Goal: Contribute content

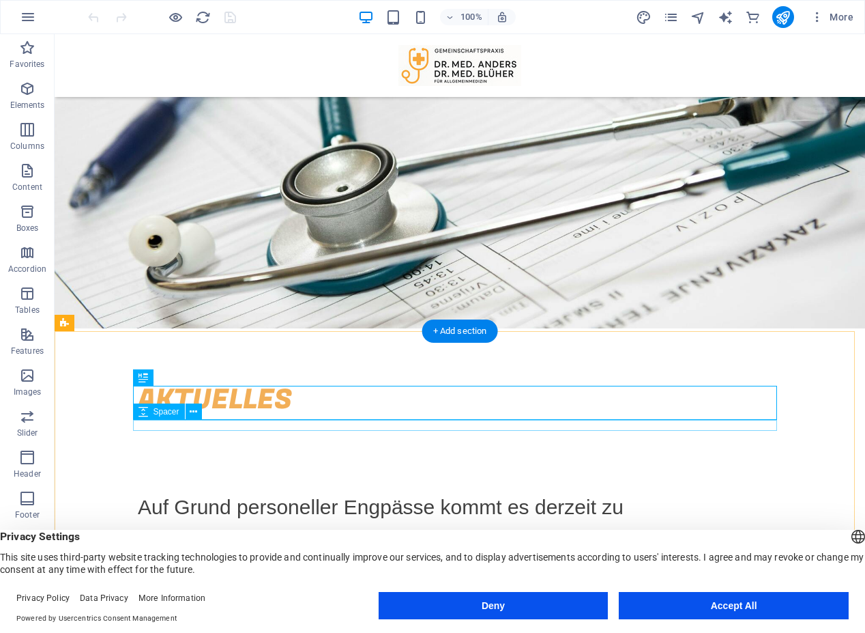
scroll to position [341, 0]
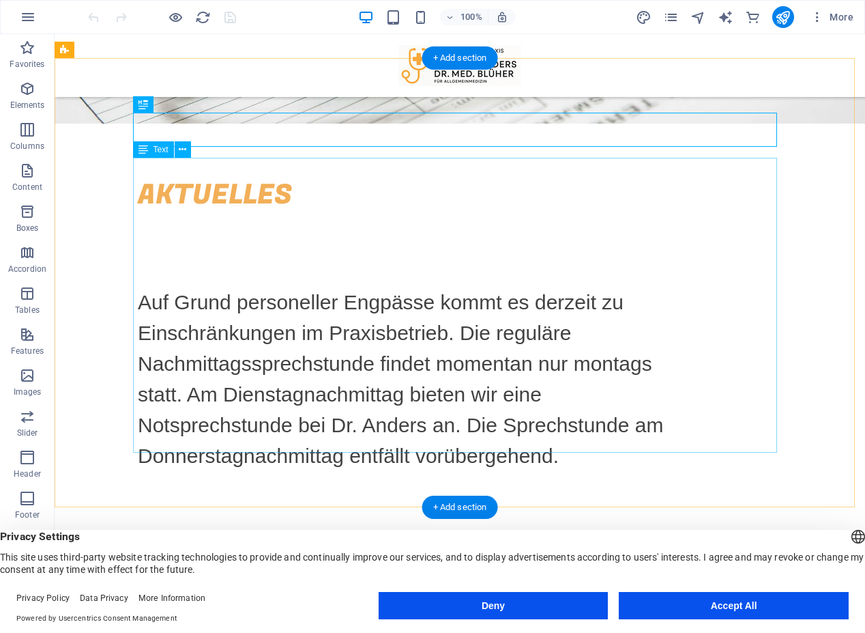
click at [156, 223] on div "Auf Grund personeller Engpässe kommt es derzeit zu Einschränkungen im Praxisbet…" at bounding box center [460, 370] width 644 height 295
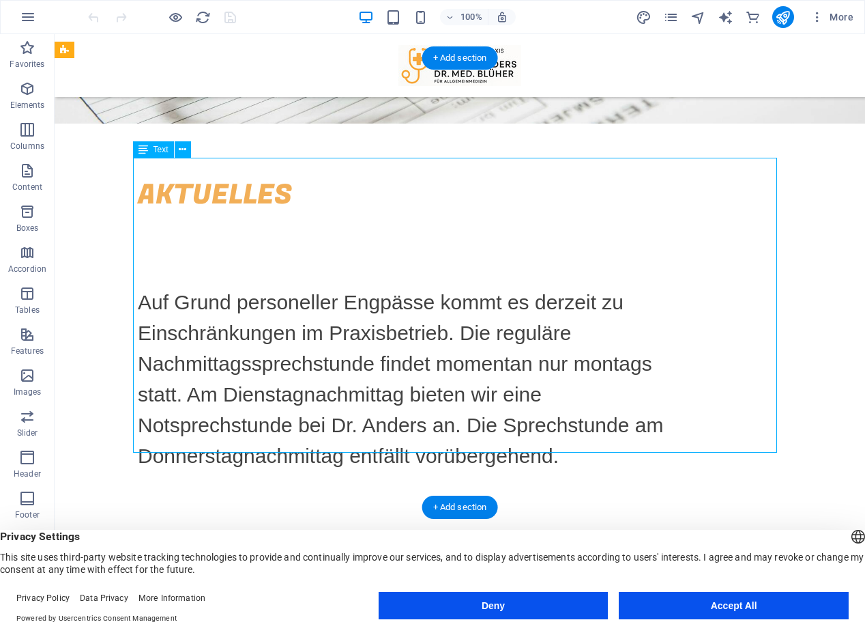
click at [161, 223] on div "Auf Grund personeller Engpässe kommt es derzeit zu Einschränkungen im Praxisbet…" at bounding box center [460, 370] width 644 height 295
drag, startPoint x: 161, startPoint y: 201, endPoint x: 218, endPoint y: 235, distance: 66.1
click at [161, 223] on div "Auf Grund personeller Engpässe kommt es derzeit zu Einschränkungen im Praxisbet…" at bounding box center [460, 370] width 644 height 295
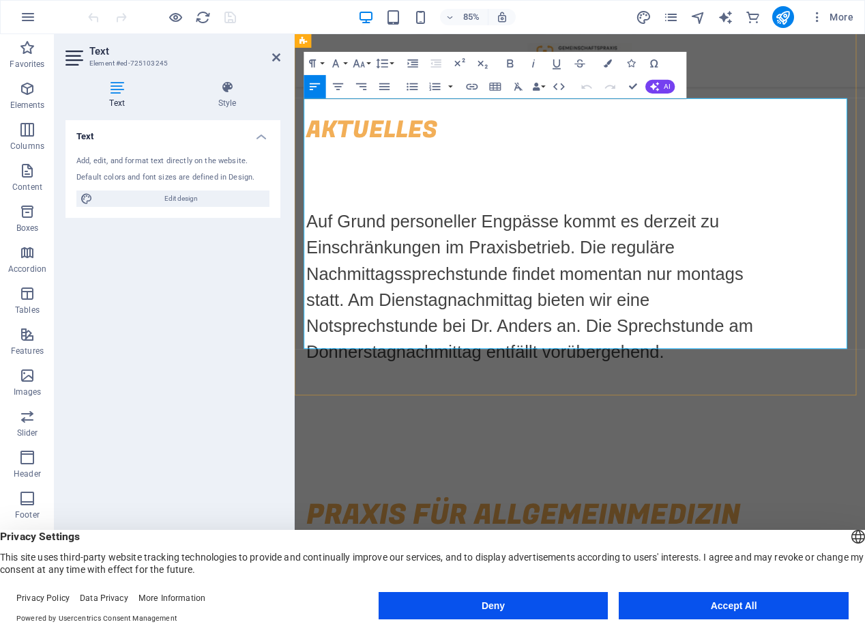
click at [339, 190] on p at bounding box center [579, 198] width 543 height 16
click at [317, 222] on p at bounding box center [579, 230] width 543 height 16
click at [319, 206] on p at bounding box center [579, 214] width 543 height 16
drag, startPoint x: 639, startPoint y: 148, endPoint x: 297, endPoint y: 143, distance: 342.6
click at [297, 143] on div "Aktuelles ​+++ Urlaub Dr. Anders [DATE]-[DATE] und [DATE]-[DATE]+++ Auf Grund p…" at bounding box center [631, 300] width 672 height 449
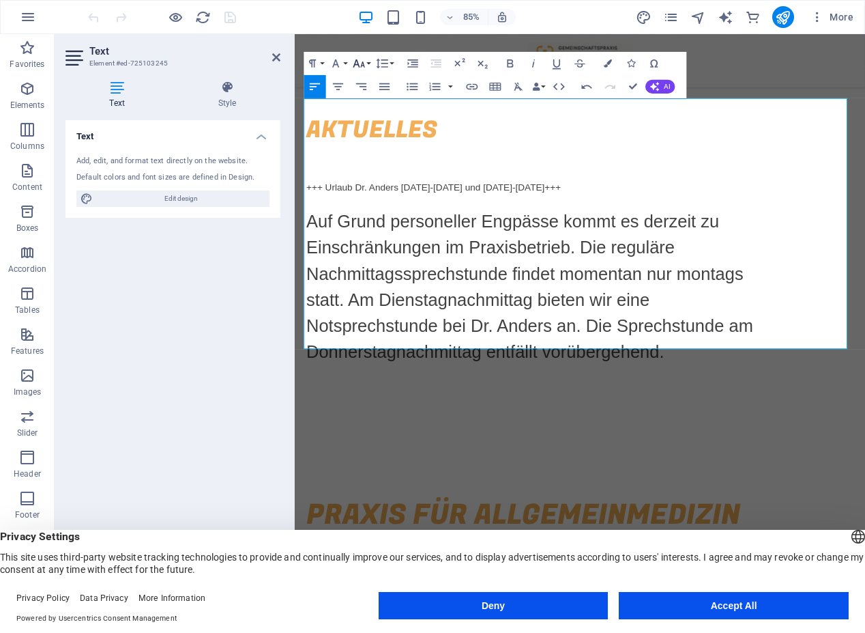
click at [366, 63] on button "Font Size" at bounding box center [362, 63] width 22 height 23
click at [366, 115] on link "24" at bounding box center [364, 115] width 42 height 18
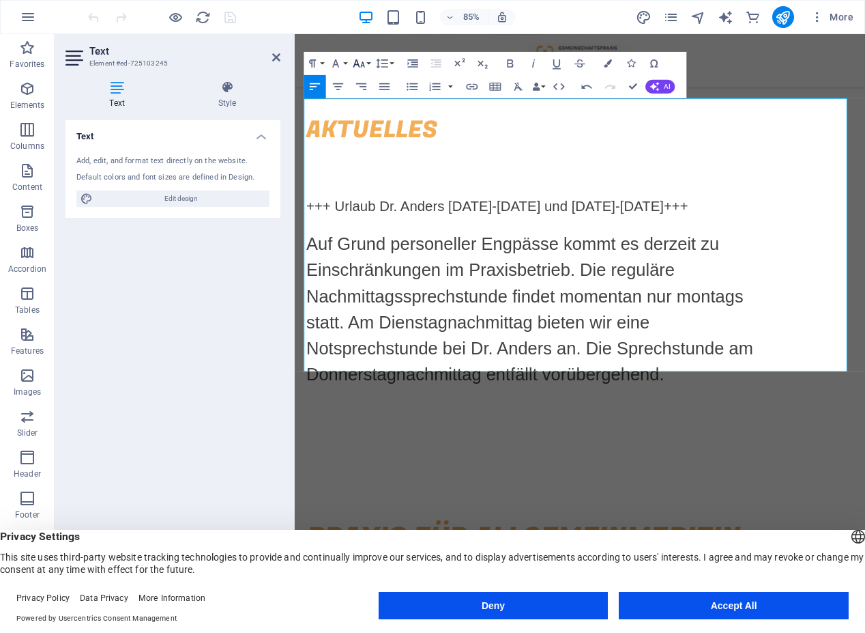
click at [364, 66] on icon "button" at bounding box center [360, 63] width 12 height 8
click at [367, 129] on link "30" at bounding box center [364, 133] width 42 height 18
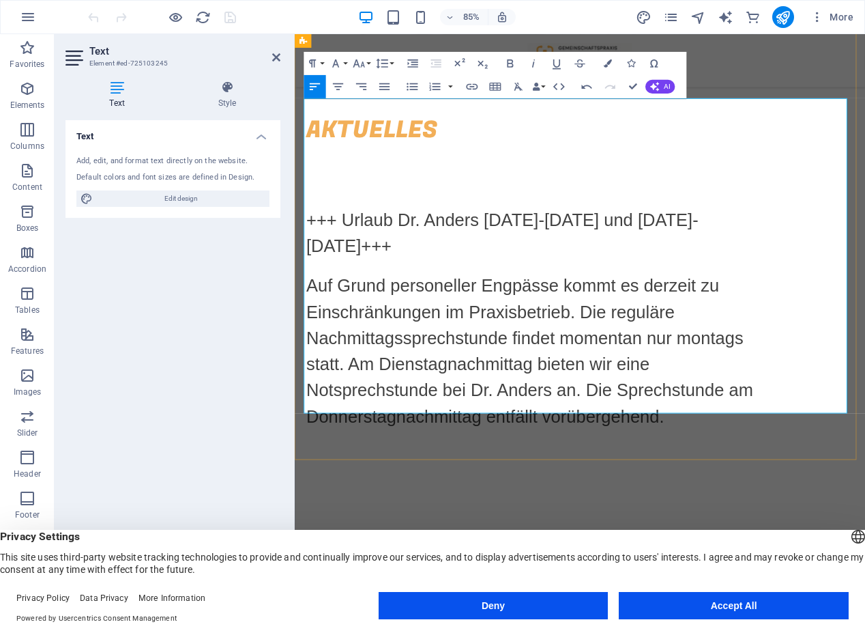
click at [452, 319] on span "Auf Grund personeller Engpässe kommt es derzeit zu Einschränkungen im Praxisbet…" at bounding box center [570, 407] width 525 height 176
drag, startPoint x: 310, startPoint y: 181, endPoint x: 444, endPoint y: 219, distance: 139.8
click at [444, 237] on p "​+++ Urlaub Dr. Anders [DATE]-[DATE] und [DATE]-[DATE]+++" at bounding box center [579, 267] width 543 height 61
click at [509, 63] on icon "button" at bounding box center [511, 63] width 6 height 8
click at [175, 411] on div "Text Add, edit, and format text directly on the website. Default colors and fon…" at bounding box center [173, 360] width 215 height 480
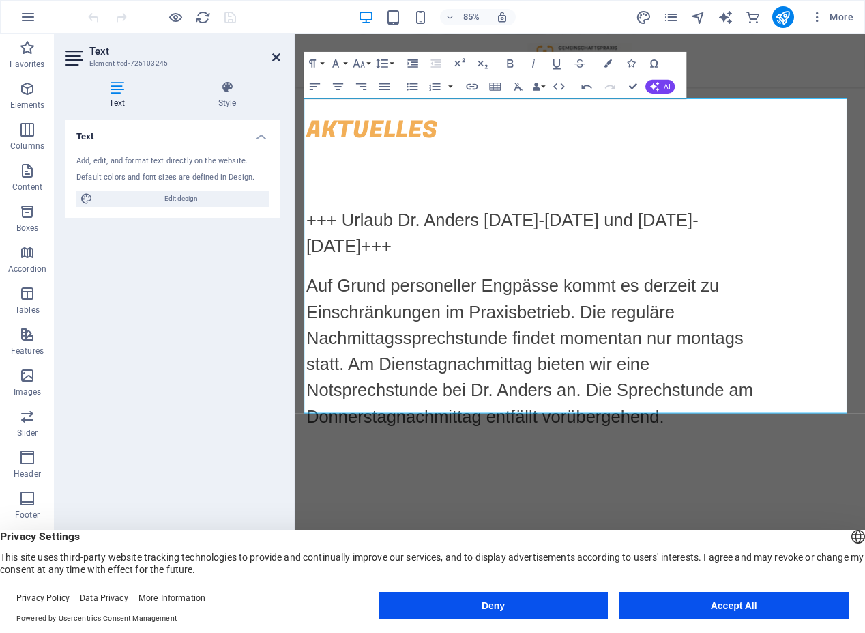
click at [277, 56] on icon at bounding box center [276, 57] width 8 height 11
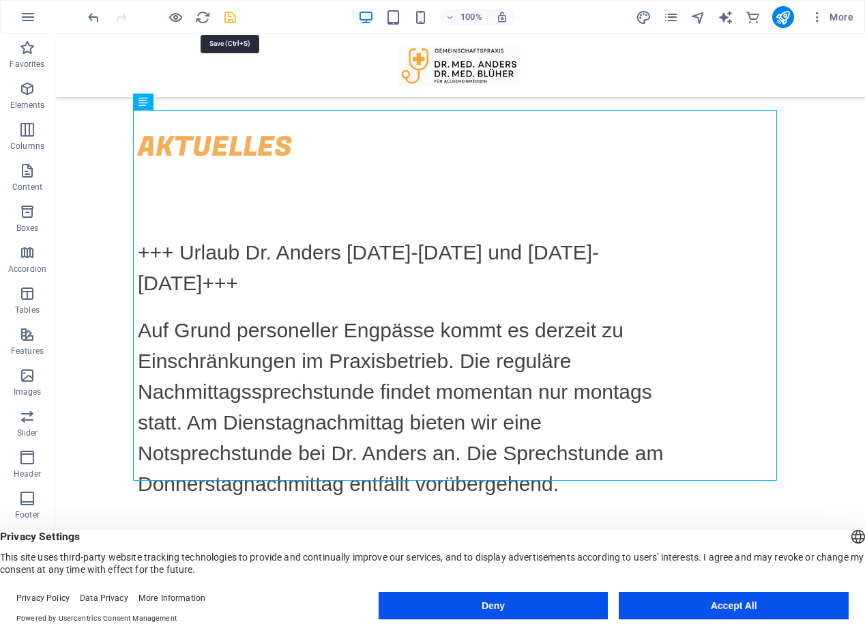
click at [233, 13] on icon "save" at bounding box center [230, 18] width 16 height 16
checkbox input "false"
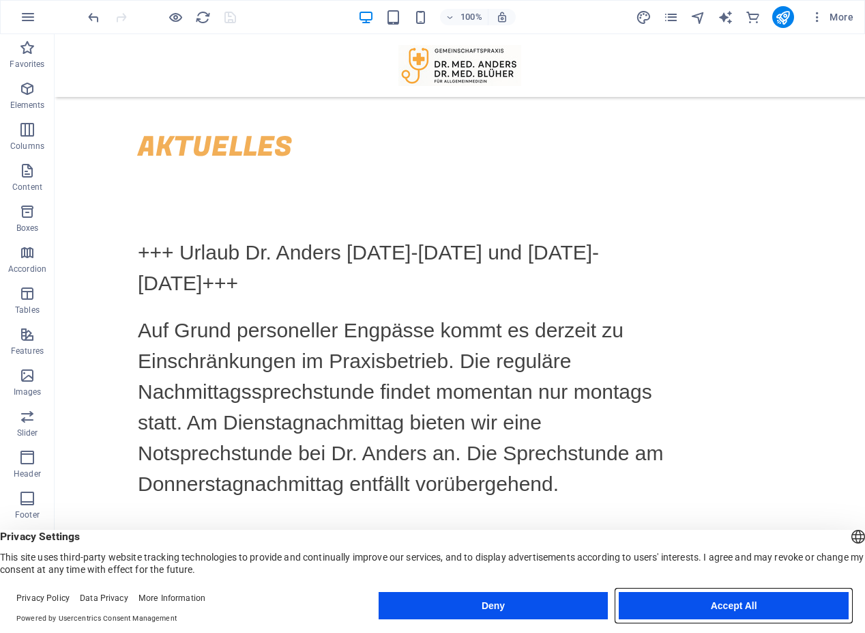
click at [766, 611] on button "Accept All" at bounding box center [734, 605] width 230 height 27
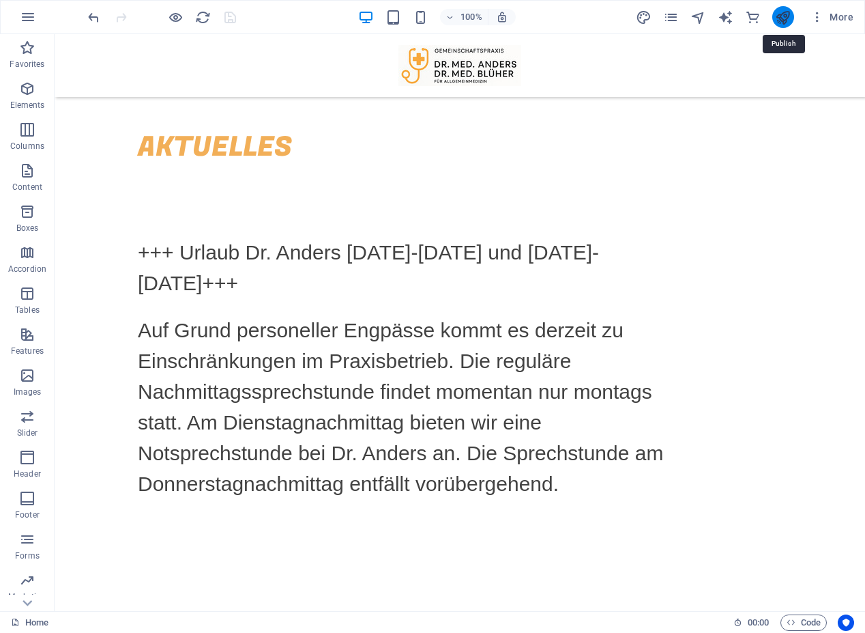
click at [782, 13] on icon "publish" at bounding box center [783, 18] width 16 height 16
